Goal: Register for event/course

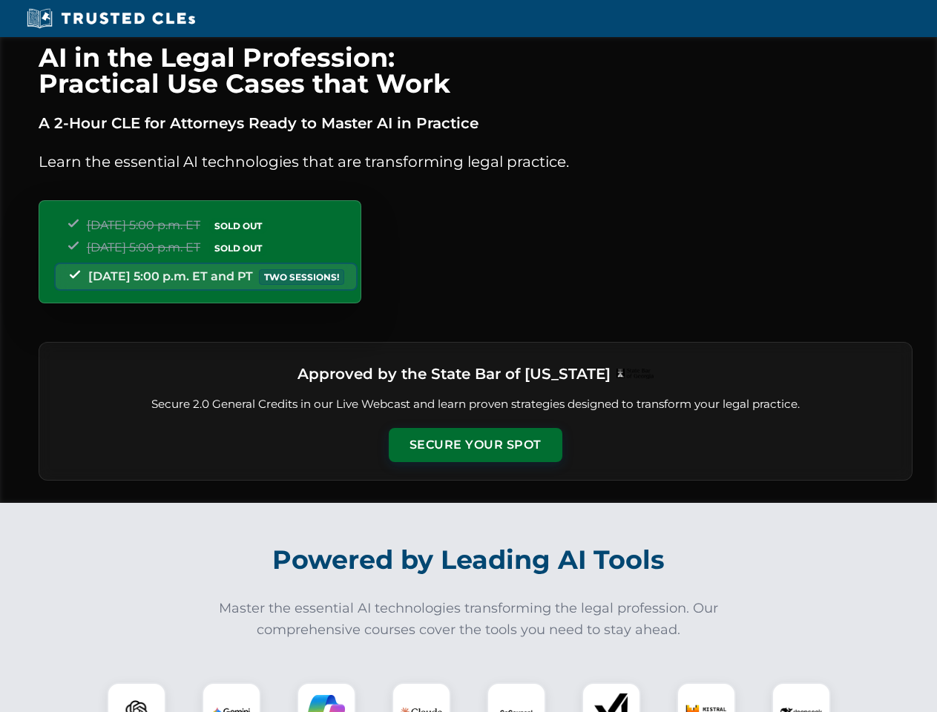
click at [475, 445] on button "Secure Your Spot" at bounding box center [476, 445] width 174 height 34
click at [137, 697] on img at bounding box center [136, 712] width 43 height 43
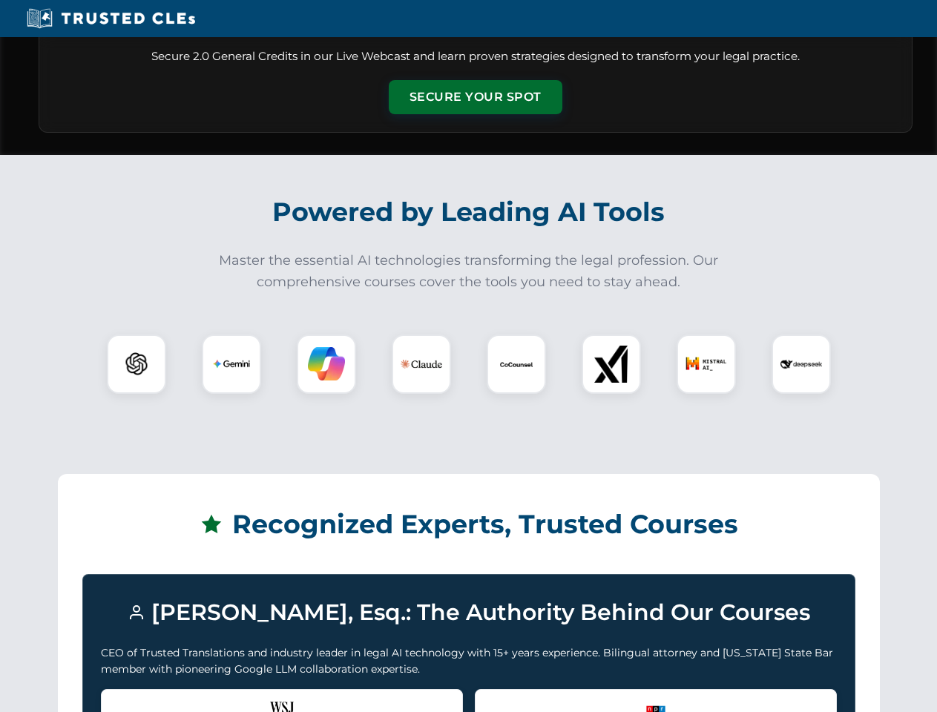
click at [231, 697] on div "Recognized by the WSJ [PERSON_NAME] was featured for his expertise in AI legal …" at bounding box center [282, 718] width 362 height 59
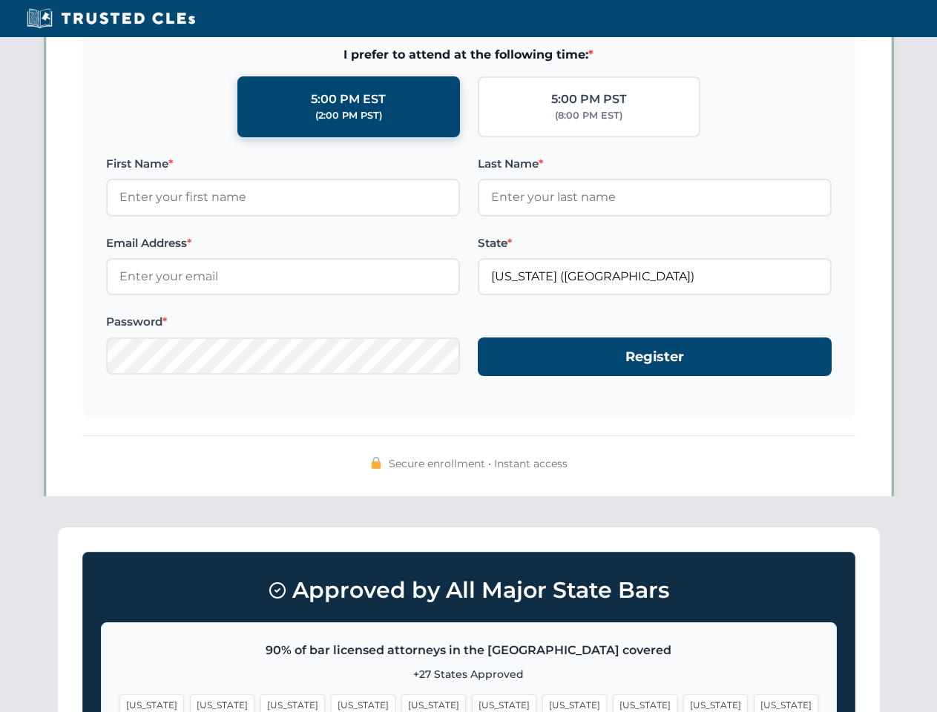
click at [542, 697] on span "[US_STATE]" at bounding box center [574, 705] width 65 height 22
click at [683, 697] on span "[US_STATE]" at bounding box center [715, 705] width 65 height 22
